Goal: Transaction & Acquisition: Download file/media

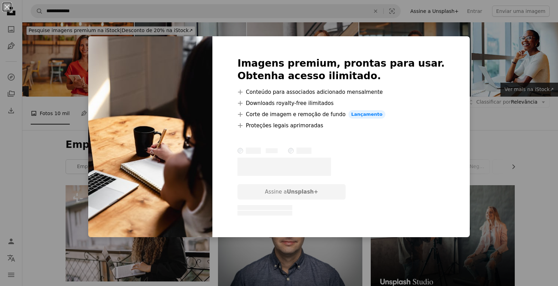
scroll to position [540, 0]
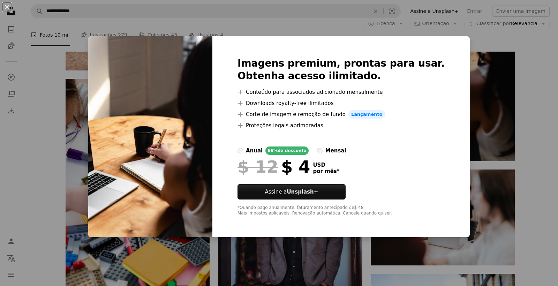
click at [543, 124] on div "An X shape Imagens premium, prontas para usar. Obtenha acesso ilimitado. A plus…" at bounding box center [279, 143] width 558 height 286
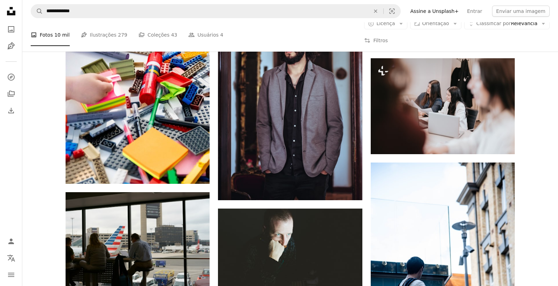
scroll to position [651, 0]
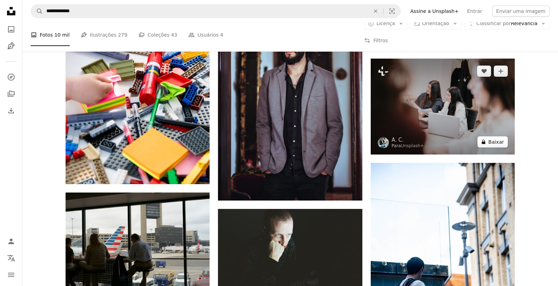
click at [494, 142] on button "A lock Baixar" at bounding box center [492, 141] width 30 height 11
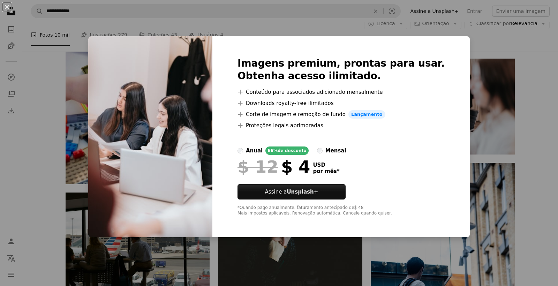
click at [527, 126] on div "An X shape Imagens premium, prontas para usar. Obtenha acesso ilimitado. A plus…" at bounding box center [279, 143] width 558 height 286
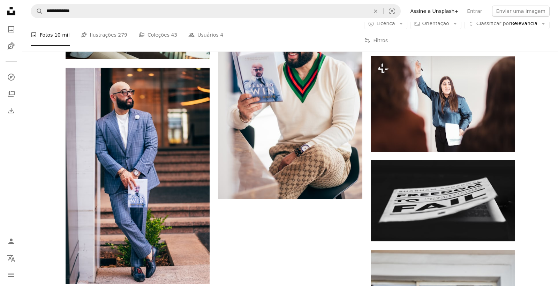
scroll to position [977, 0]
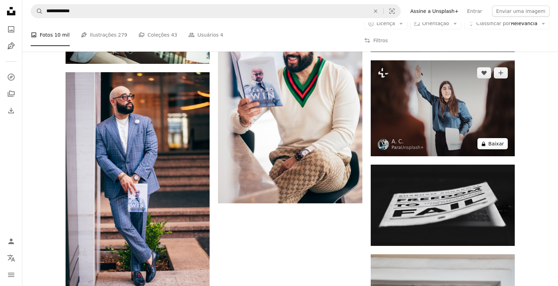
click at [494, 143] on button "A lock Baixar" at bounding box center [492, 143] width 30 height 11
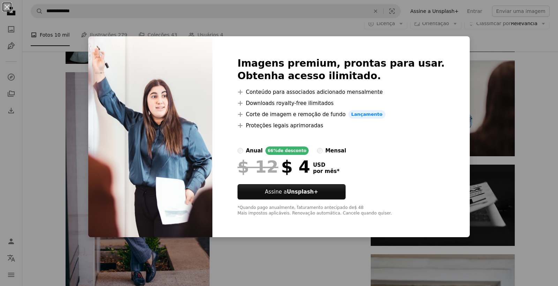
click at [516, 134] on div "An X shape Imagens premium, prontas para usar. Obtenha acesso ilimitado. A plus…" at bounding box center [279, 143] width 558 height 286
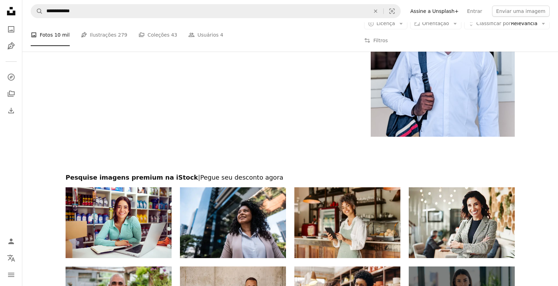
scroll to position [1290, 0]
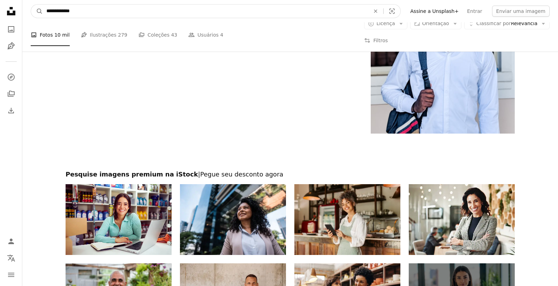
click at [151, 13] on input "**********" at bounding box center [205, 11] width 325 height 13
click at [37, 11] on button "A magnifying glass" at bounding box center [37, 11] width 12 height 13
drag, startPoint x: 88, startPoint y: 10, endPoint x: 73, endPoint y: 12, distance: 15.4
click at [72, 12] on input "**********" at bounding box center [205, 11] width 325 height 13
type input "**********"
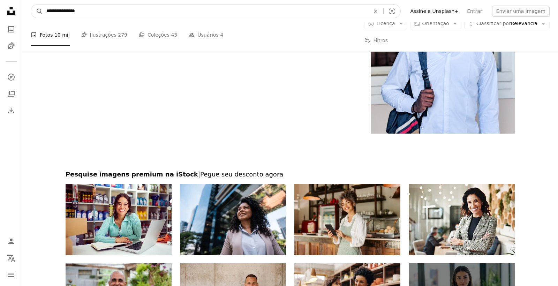
click at [37, 11] on button "A magnifying glass" at bounding box center [37, 11] width 12 height 13
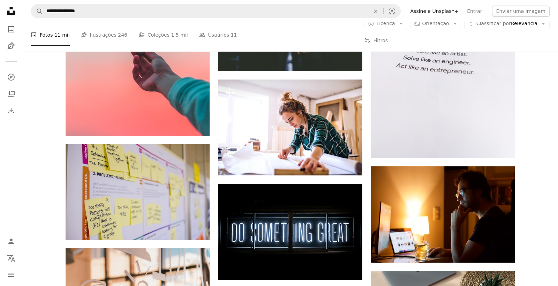
scroll to position [448, 0]
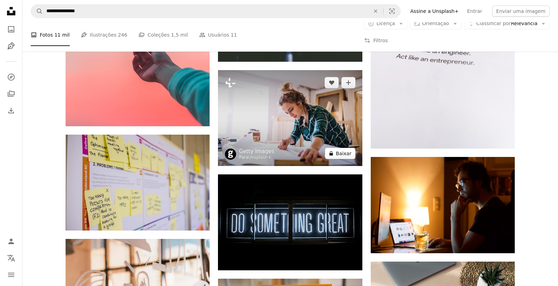
click at [338, 154] on button "A lock Baixar" at bounding box center [340, 153] width 30 height 11
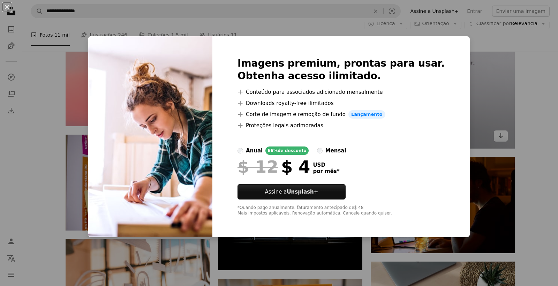
click at [480, 133] on div "An X shape Imagens premium, prontas para usar. Obtenha acesso ilimitado. A plus…" at bounding box center [279, 143] width 558 height 286
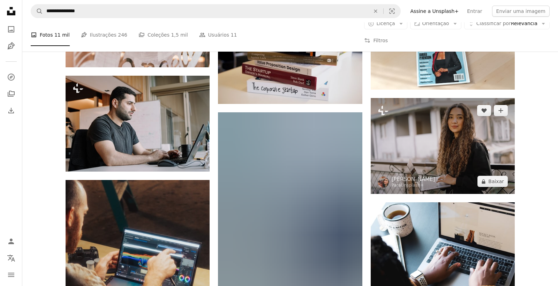
scroll to position [739, 0]
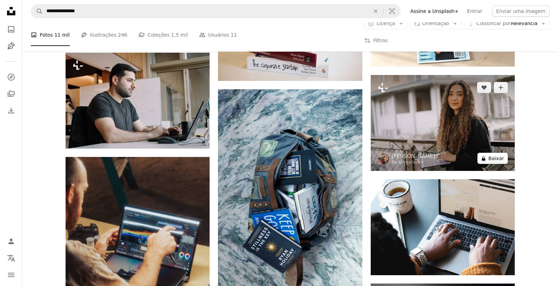
click at [492, 159] on button "A lock Baixar" at bounding box center [492, 158] width 30 height 11
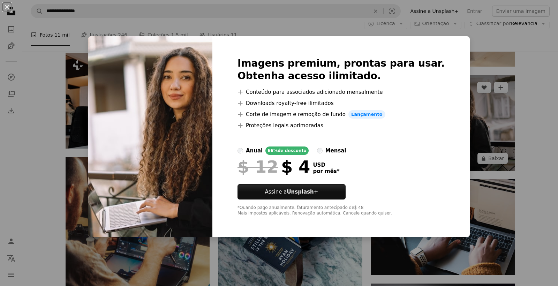
click at [511, 117] on div "An X shape Imagens premium, prontas para usar. Obtenha acesso ilimitado. A plus…" at bounding box center [279, 143] width 558 height 286
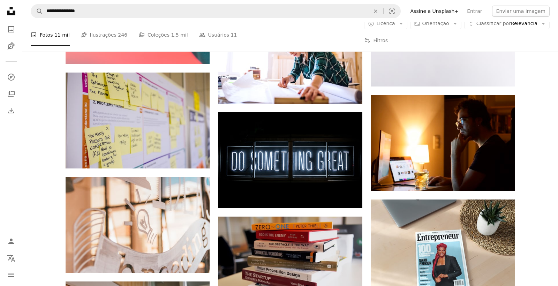
scroll to position [520, 0]
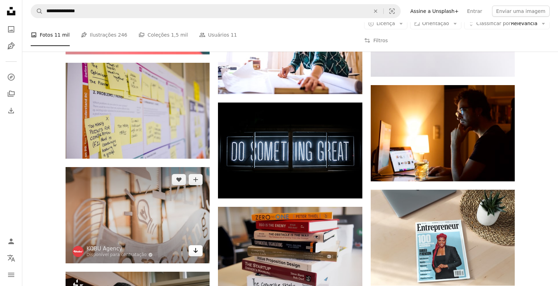
click at [197, 251] on icon "Arrow pointing down" at bounding box center [196, 250] width 6 height 8
